Goal: Task Accomplishment & Management: Use online tool/utility

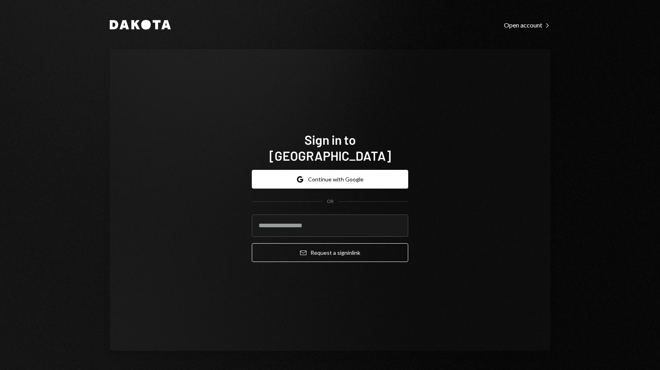
type input "**********"
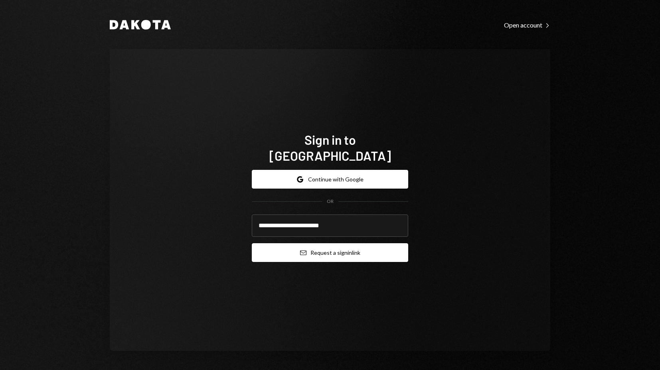
click at [309, 244] on button "Email Request a sign in link" at bounding box center [330, 253] width 157 height 19
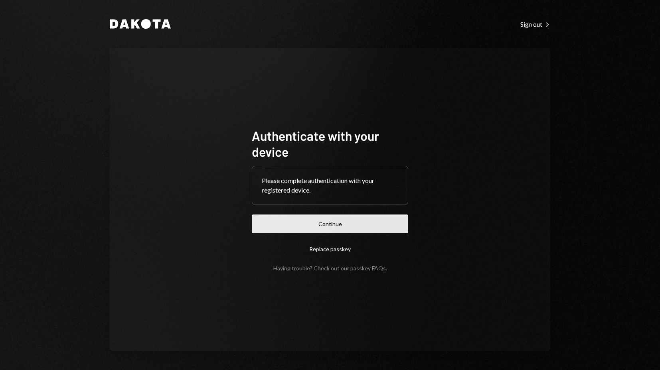
click at [334, 217] on button "Continue" at bounding box center [330, 224] width 157 height 19
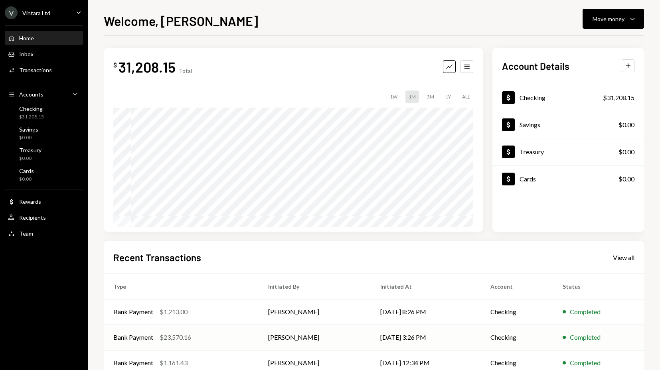
click at [185, 335] on div "$23,570.16" at bounding box center [176, 338] width 32 height 10
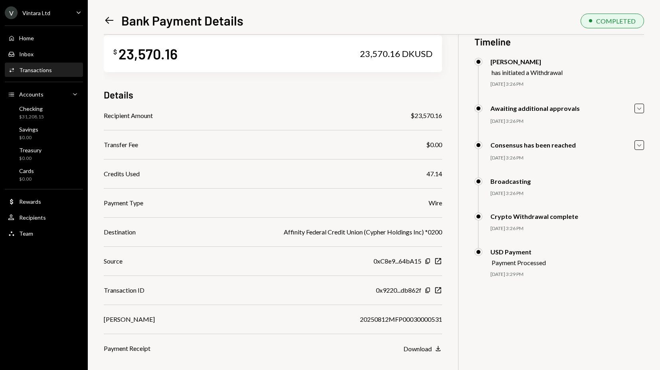
scroll to position [35, 0]
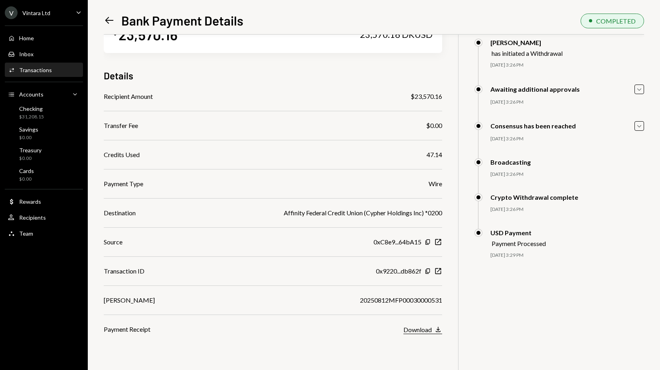
click at [429, 331] on div "Download" at bounding box center [418, 330] width 28 height 8
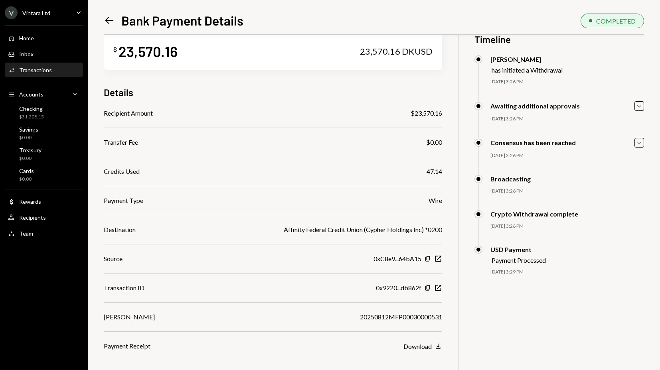
scroll to position [0, 0]
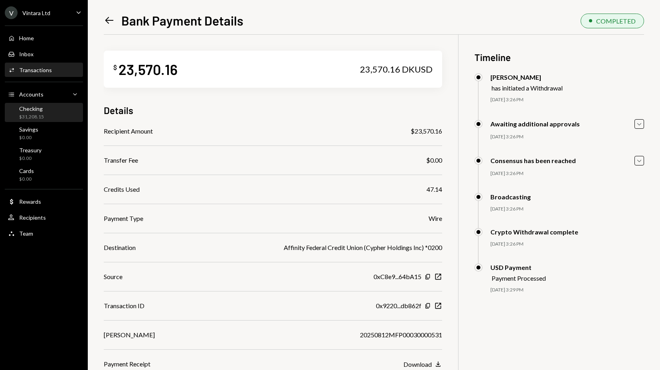
click at [28, 116] on div "$31,208.15" at bounding box center [31, 117] width 25 height 7
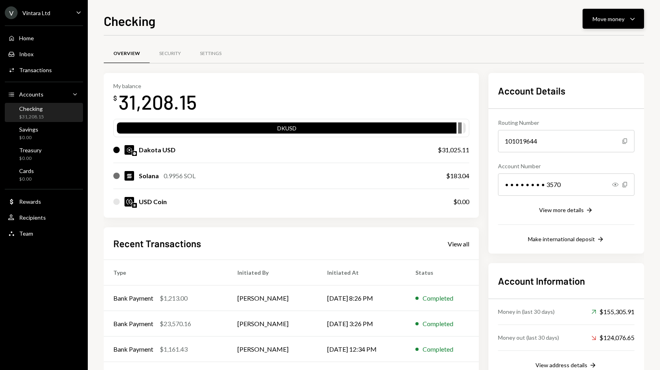
click at [594, 21] on div "Move money" at bounding box center [609, 19] width 32 height 8
click at [592, 44] on div "Send" at bounding box center [607, 43] width 58 height 8
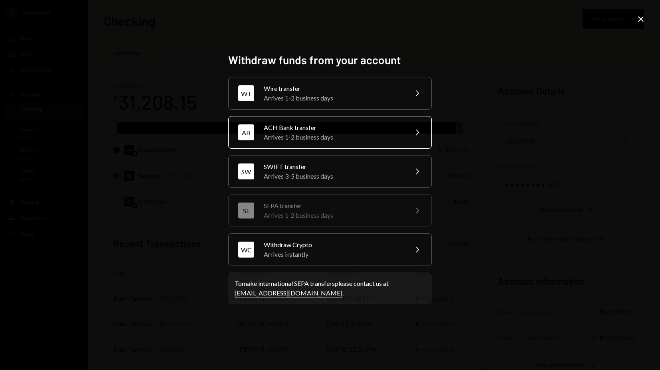
click at [315, 131] on div "ACH Bank transfer" at bounding box center [333, 128] width 139 height 10
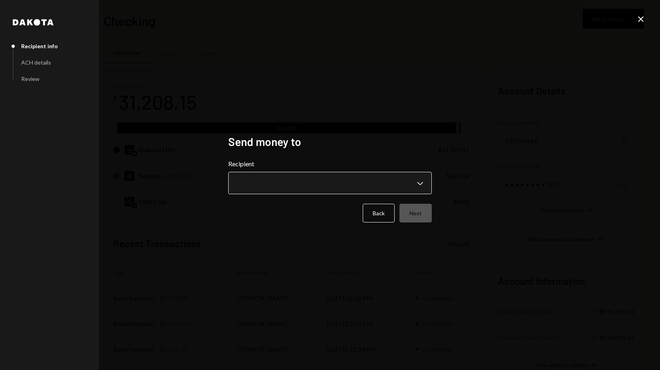
click at [317, 181] on body "V Vintara Ltd Caret Down Home Home Inbox Inbox Activities Transactions Accounts…" at bounding box center [330, 185] width 660 height 370
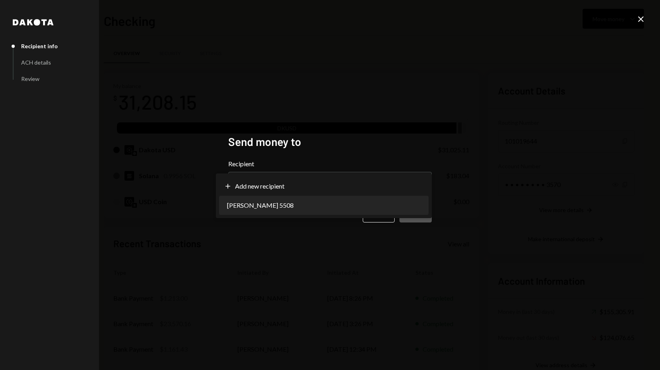
select select "**********"
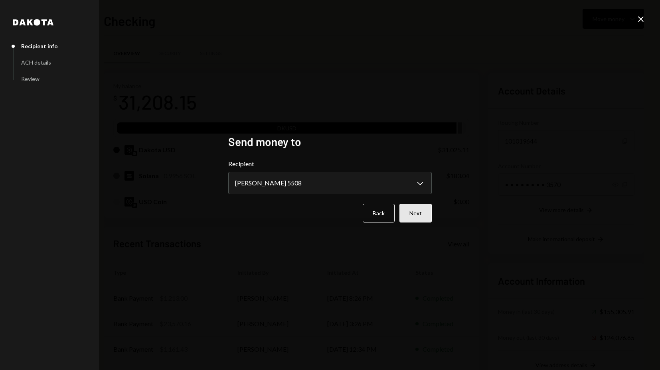
click at [423, 214] on button "Next" at bounding box center [416, 213] width 32 height 19
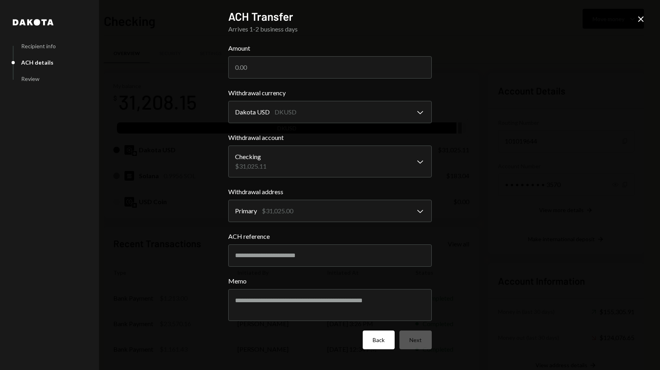
click at [382, 341] on button "Back" at bounding box center [379, 340] width 32 height 19
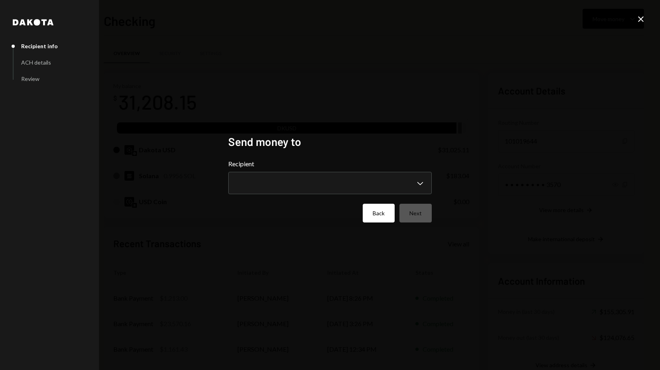
click at [377, 217] on button "Back" at bounding box center [379, 213] width 32 height 19
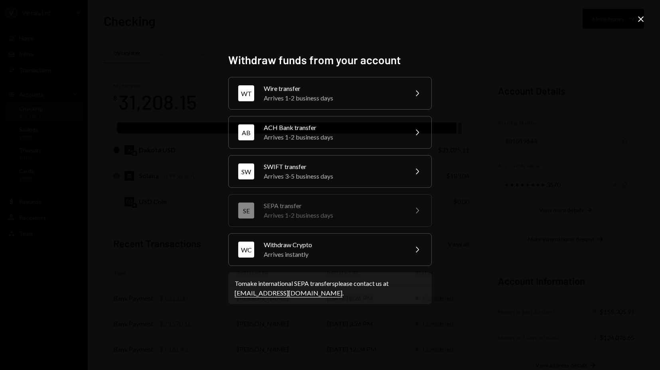
click at [152, 281] on div "Withdraw funds from your account WT Wire transfer Arrives 1-2 business days Che…" at bounding box center [330, 185] width 660 height 370
click at [638, 22] on icon "Close" at bounding box center [641, 19] width 10 height 10
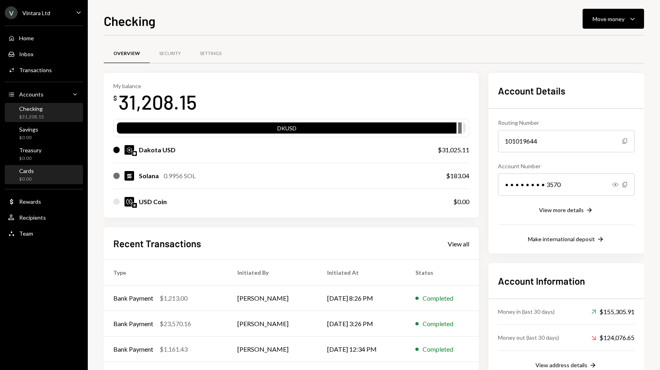
click at [28, 178] on div "$0.00" at bounding box center [26, 179] width 15 height 7
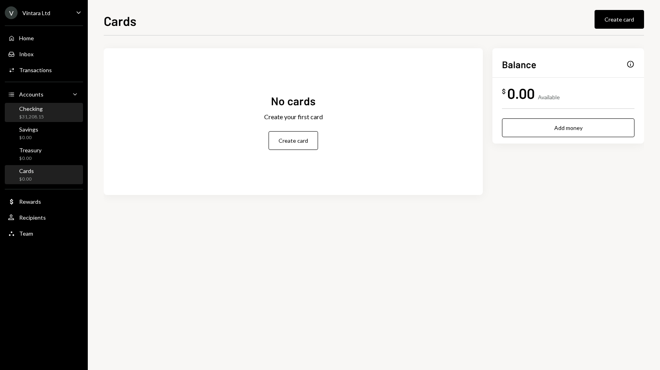
click at [33, 114] on div "$31,208.15" at bounding box center [31, 117] width 25 height 7
